Goal: Check status

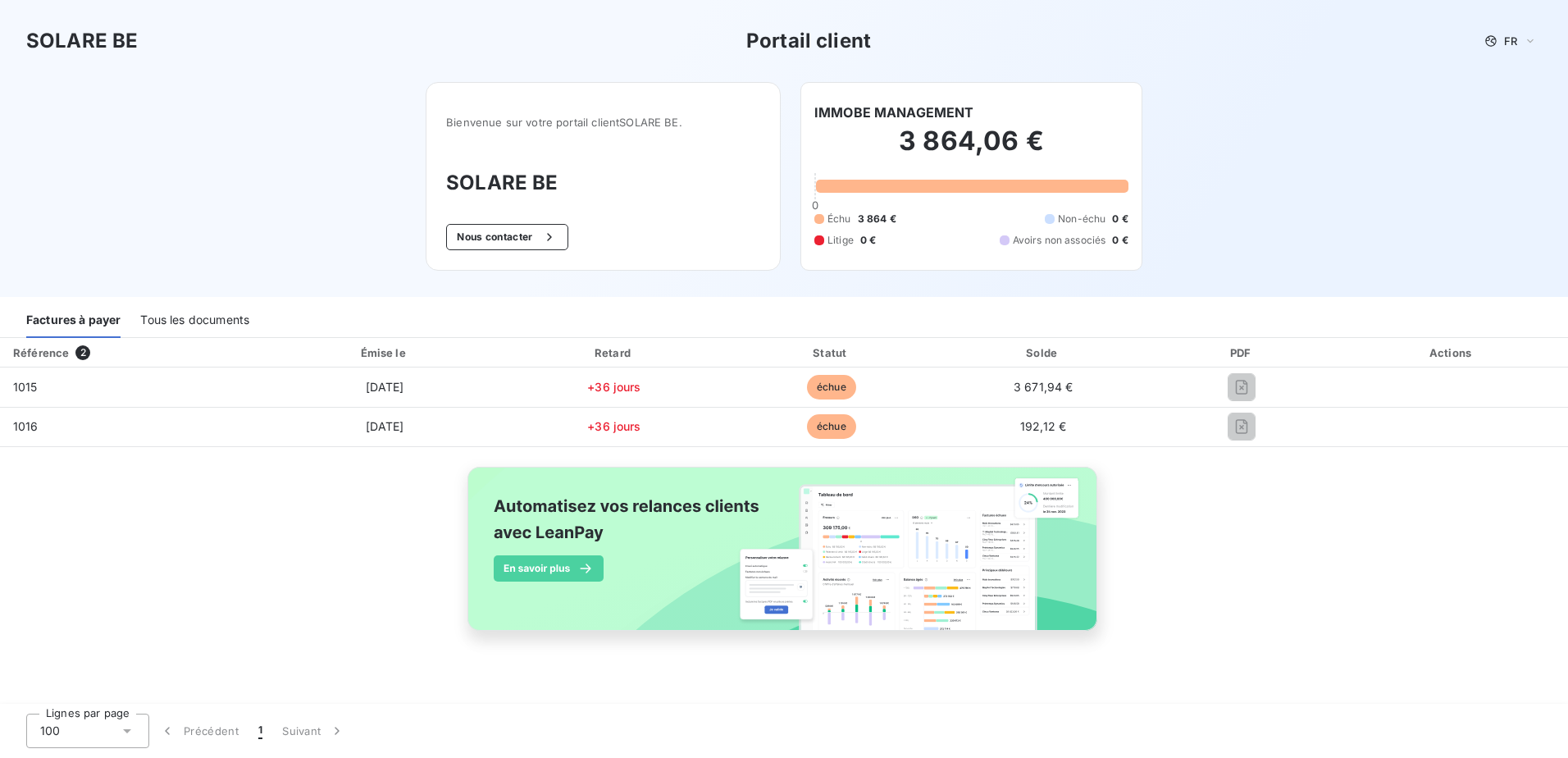
click at [848, 211] on span "Échu" at bounding box center [840, 219] width 24 height 15
click at [848, 219] on span "Échu" at bounding box center [840, 219] width 24 height 15
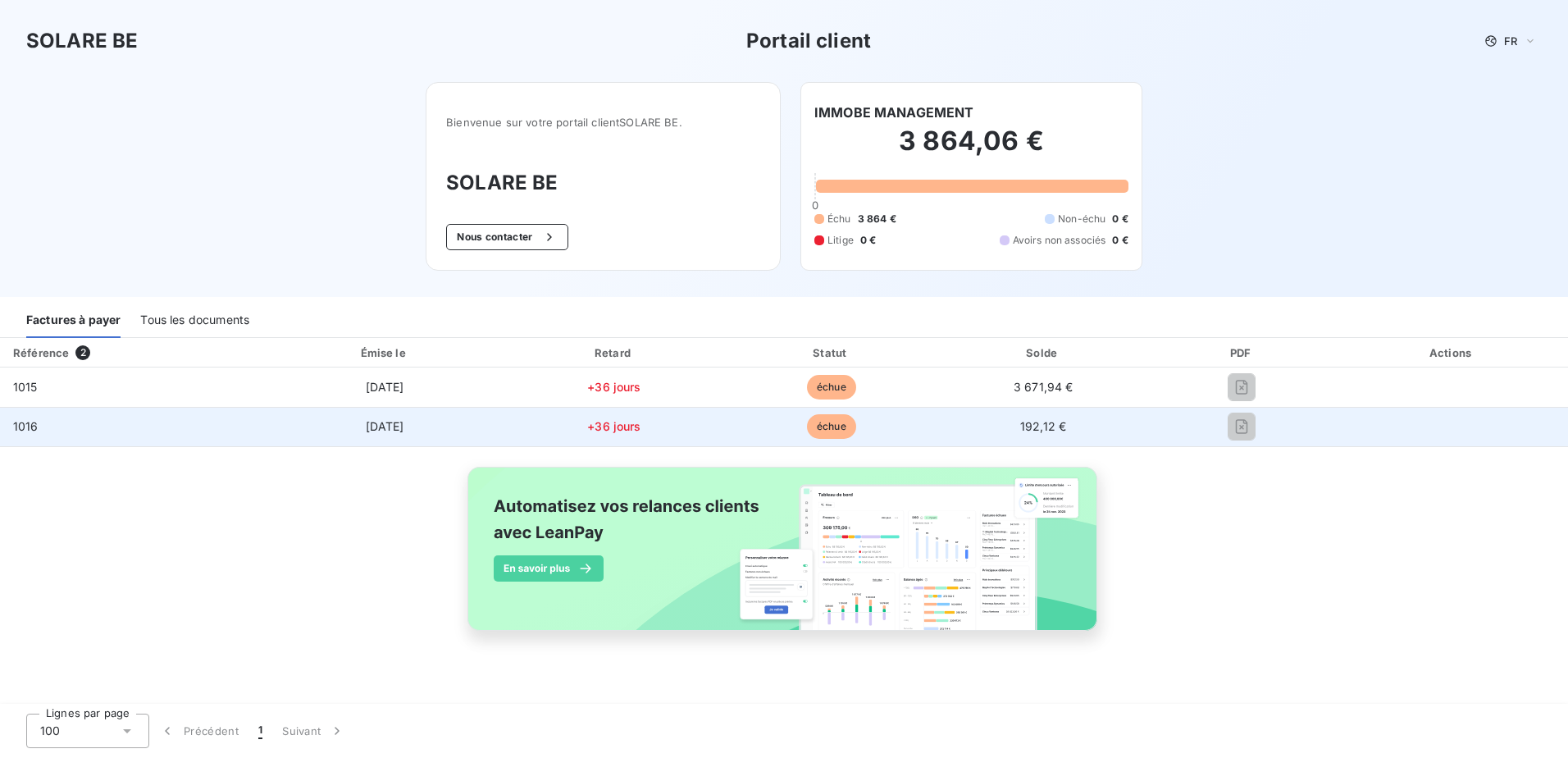
click at [808, 425] on span "échue" at bounding box center [831, 426] width 49 height 24
drag, startPoint x: 812, startPoint y: 424, endPoint x: 845, endPoint y: 424, distance: 33.0
click at [816, 426] on span "échue" at bounding box center [831, 426] width 49 height 24
click at [1255, 406] on tbody "1015 [DATE] +36 jours échue 3 671,94 € 1016 [DATE] +36 jours échue 192,12 €" at bounding box center [784, 406] width 1568 height 79
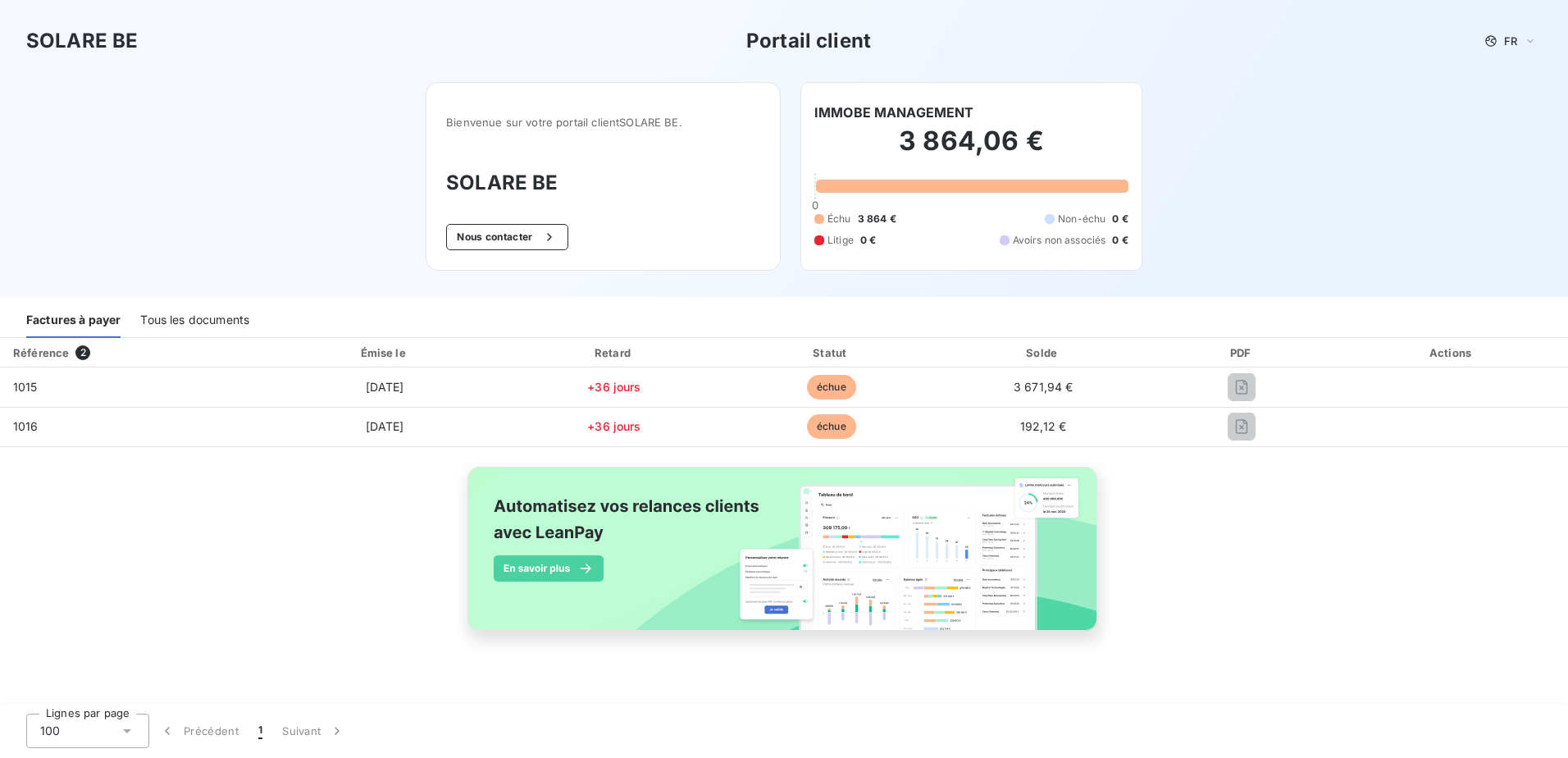
click at [1339, 523] on div "Référence 2 Émise le Retard Statut Solde PDF Actions 1015 [DATE] +36 jours échu…" at bounding box center [784, 502] width 1568 height 330
